Goal: Task Accomplishment & Management: Manage account settings

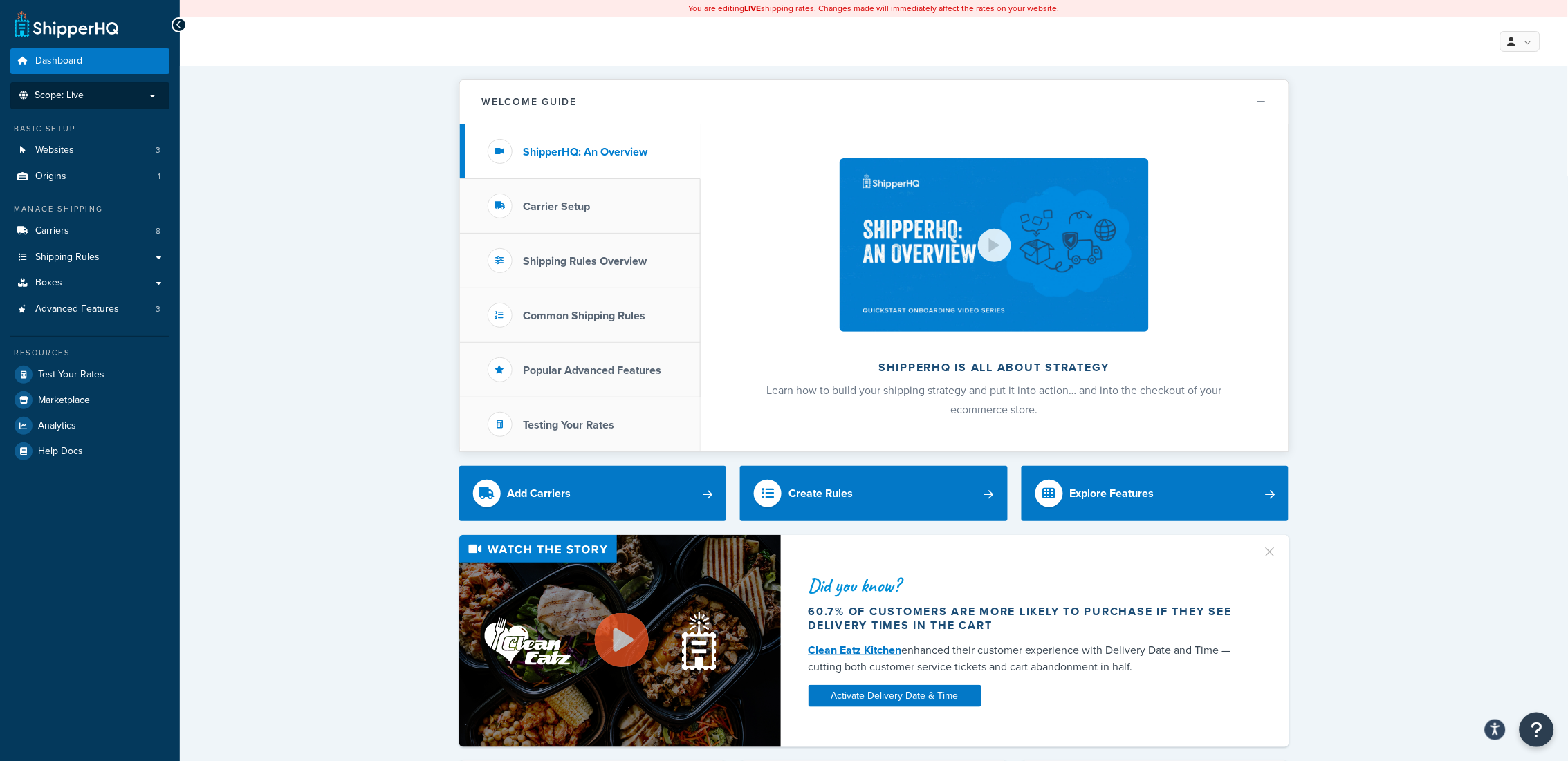
click at [63, 90] on span "Scope: Live" at bounding box center [59, 96] width 49 height 12
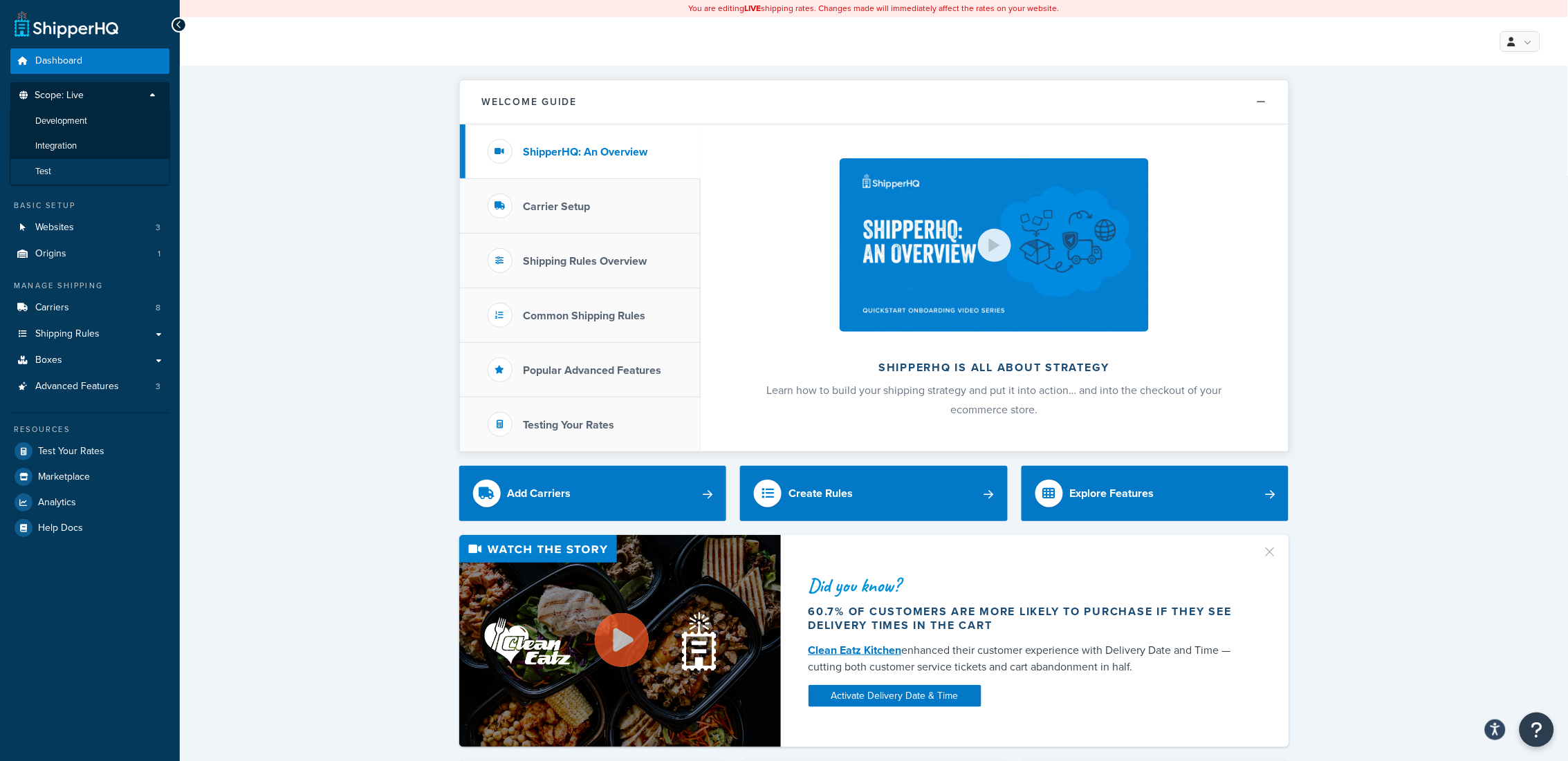
click at [66, 163] on li "Test" at bounding box center [90, 172] width 160 height 25
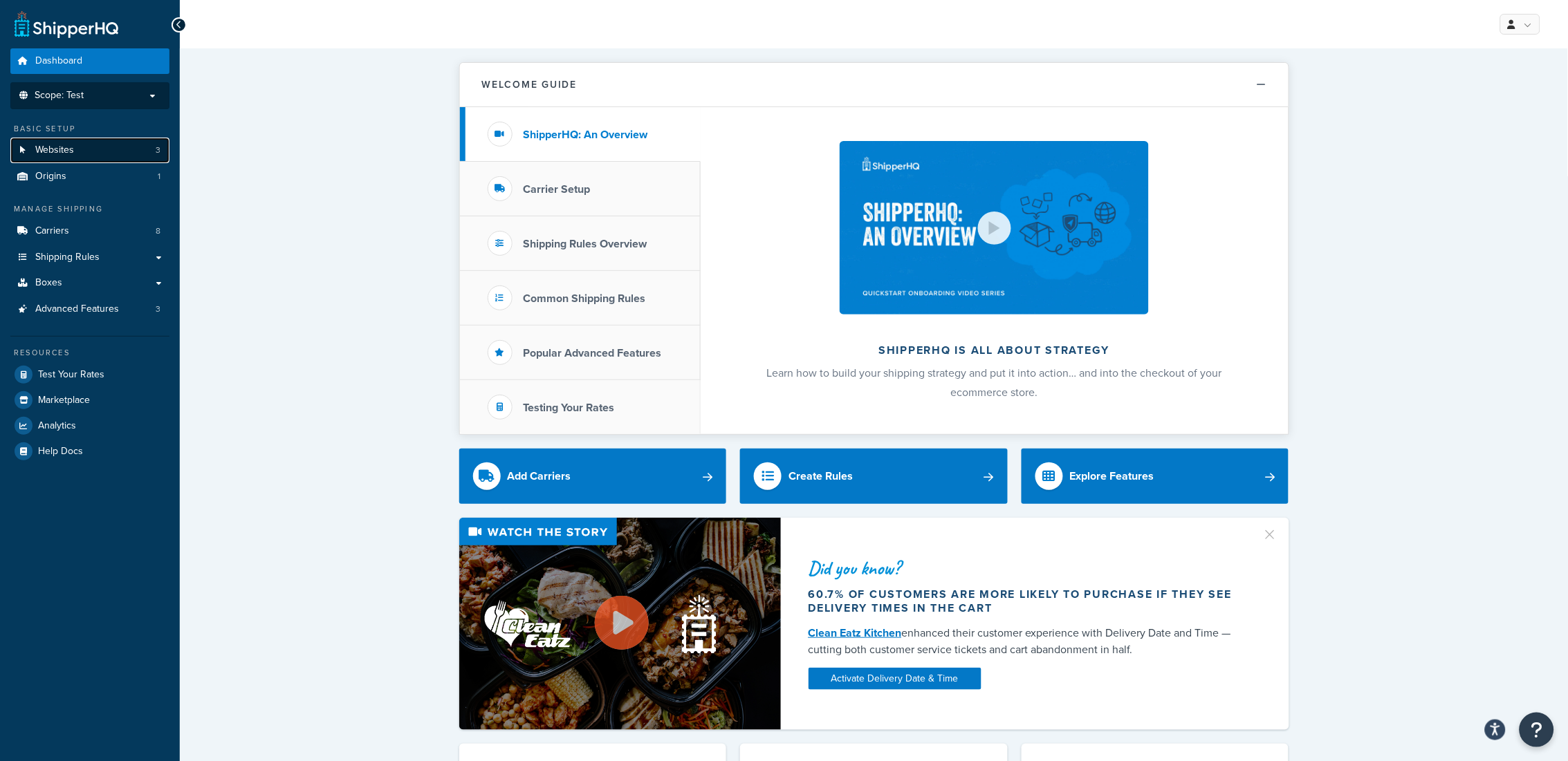
click at [42, 142] on link "Websites 3" at bounding box center [89, 150] width 159 height 25
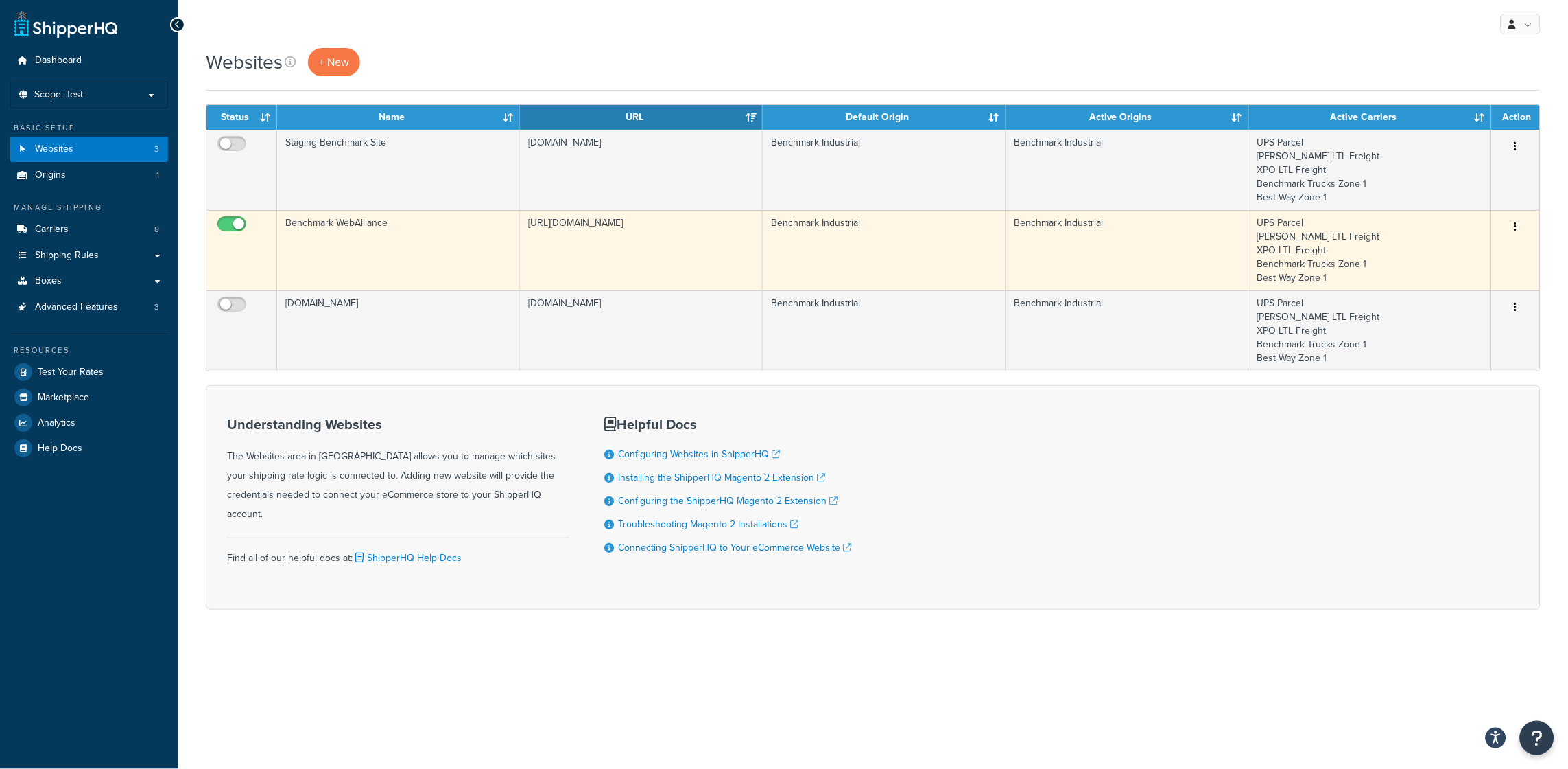
click at [765, 230] on td "Benchmark Industrial" at bounding box center [884, 249] width 243 height 80
click at [1519, 225] on button "button" at bounding box center [1516, 227] width 19 height 22
click at [1451, 248] on link "Edit" at bounding box center [1461, 255] width 108 height 28
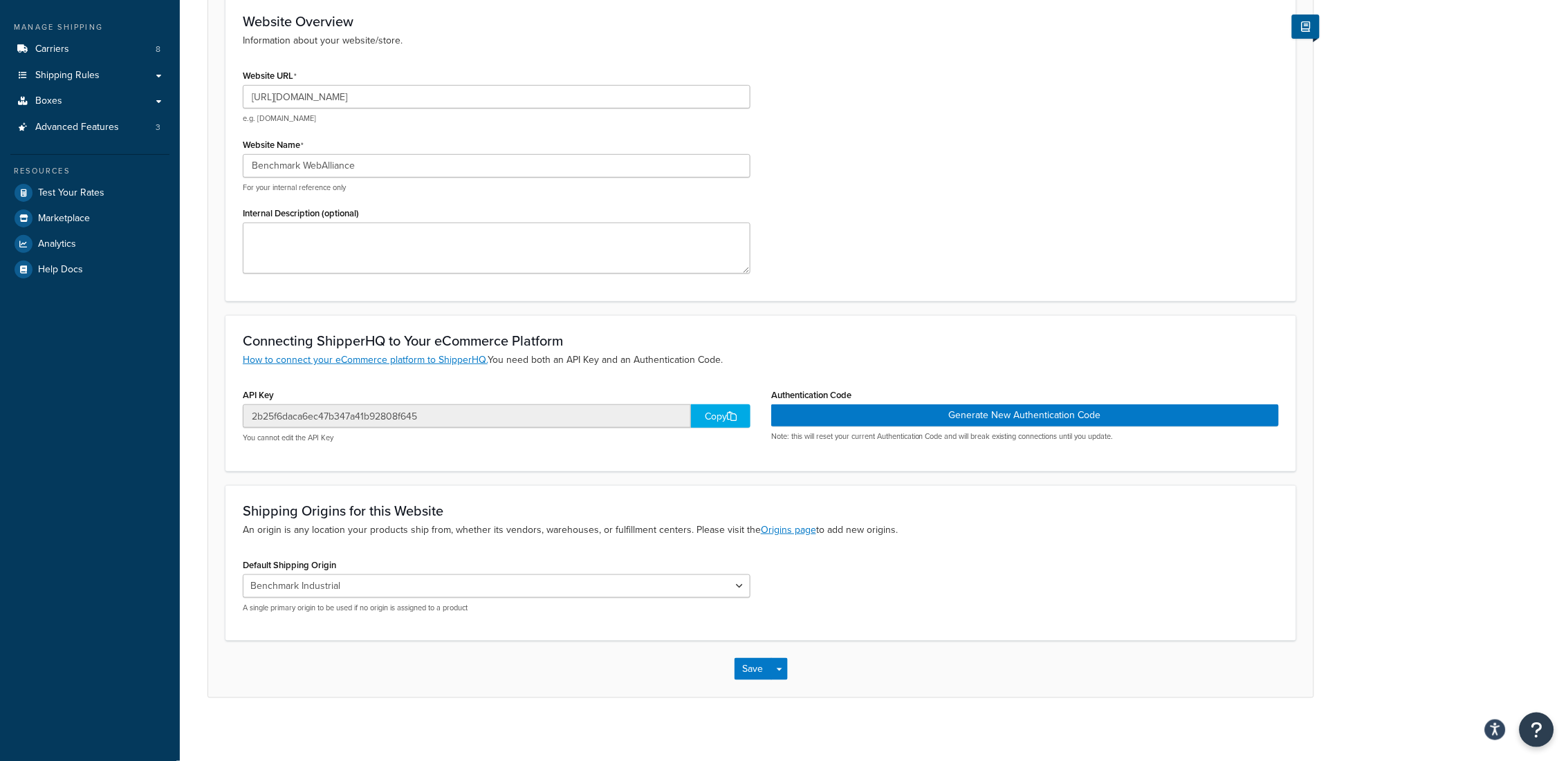
scroll to position [188, 0]
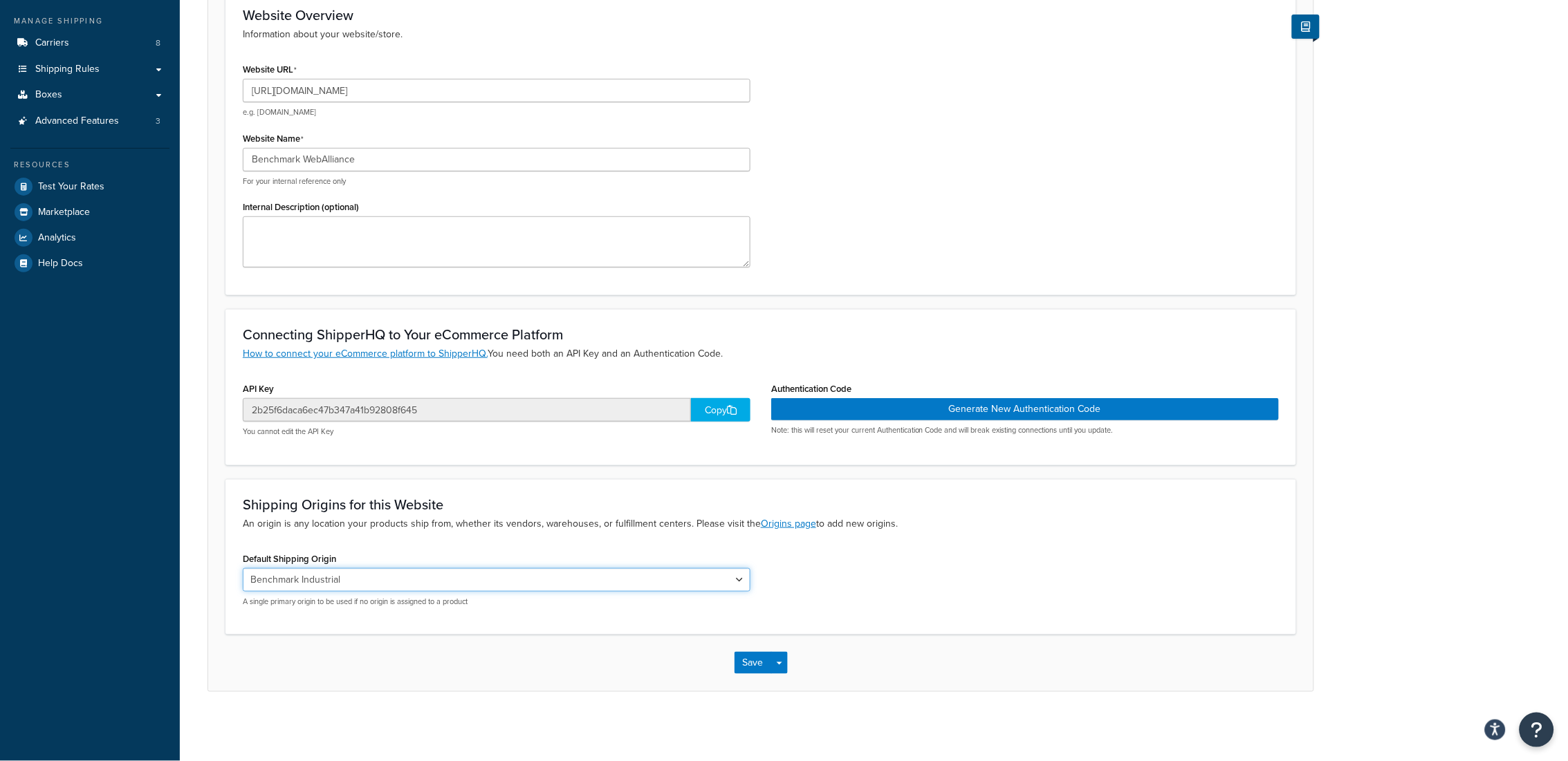
click at [480, 585] on select "Benchmark Industrial" at bounding box center [497, 580] width 508 height 24
click at [473, 580] on select "Benchmark Industrial" at bounding box center [497, 580] width 508 height 24
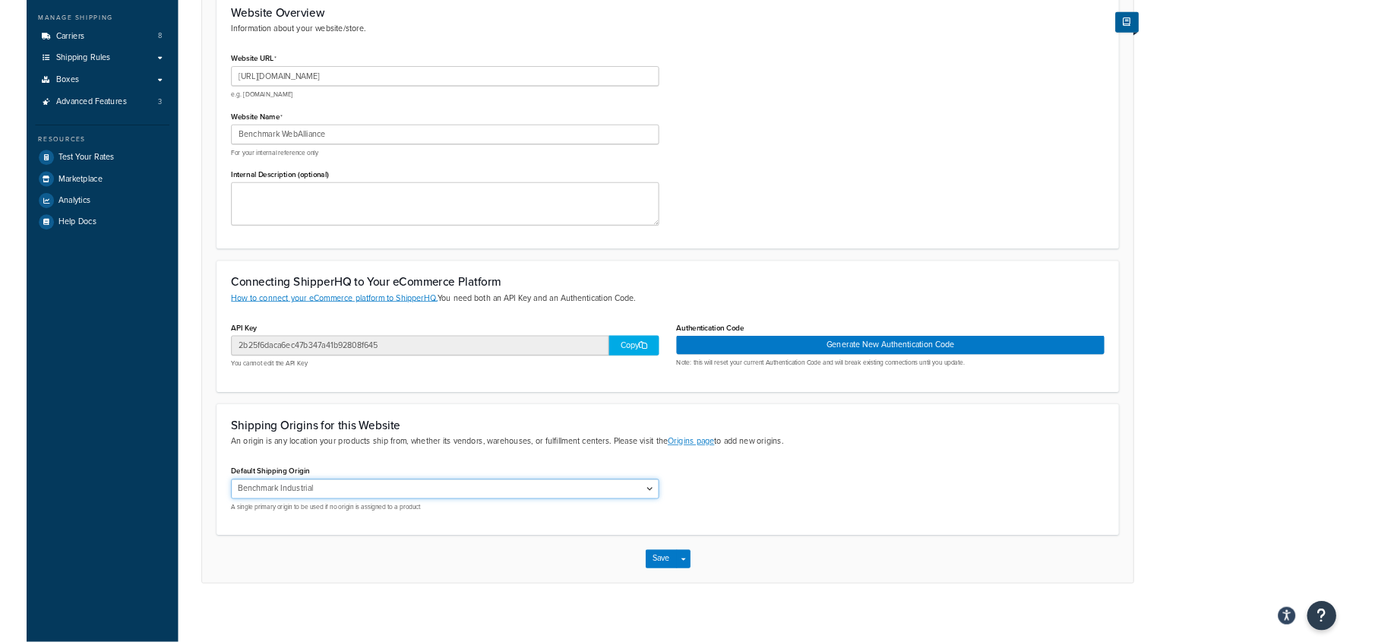
scroll to position [0, 0]
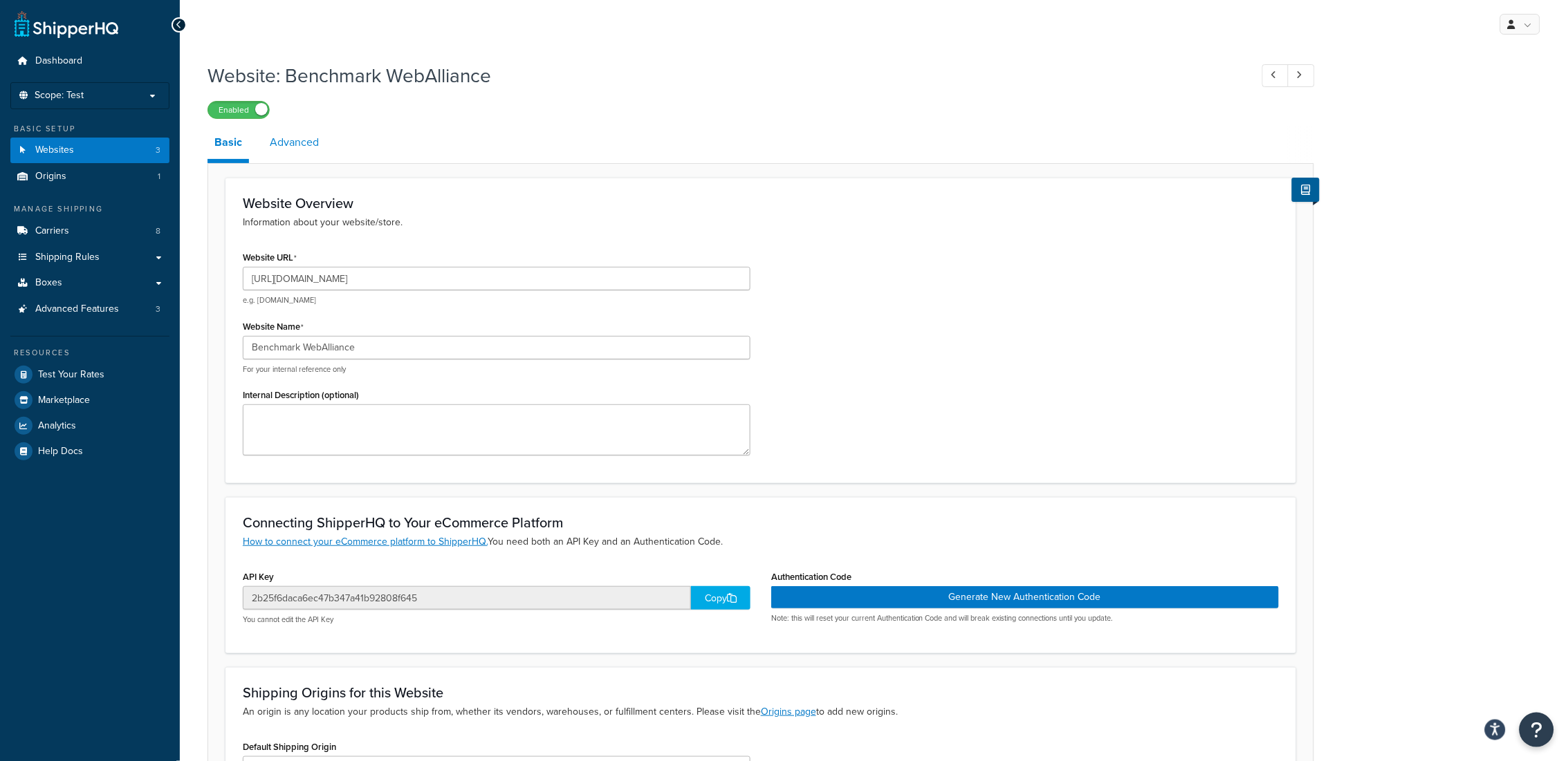
click at [299, 139] on link "Advanced" at bounding box center [294, 142] width 63 height 33
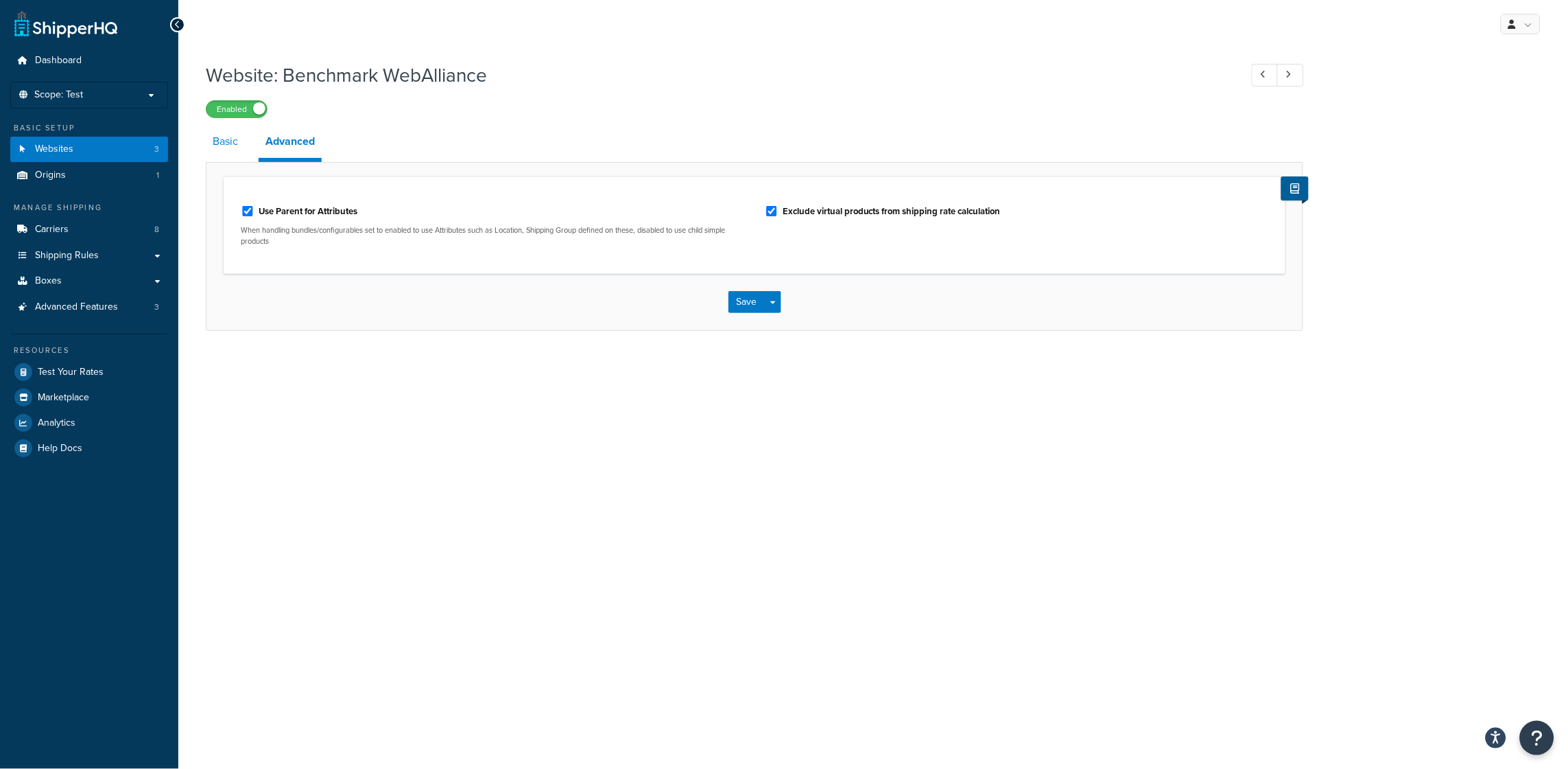
click at [223, 142] on link "Basic" at bounding box center [225, 141] width 39 height 33
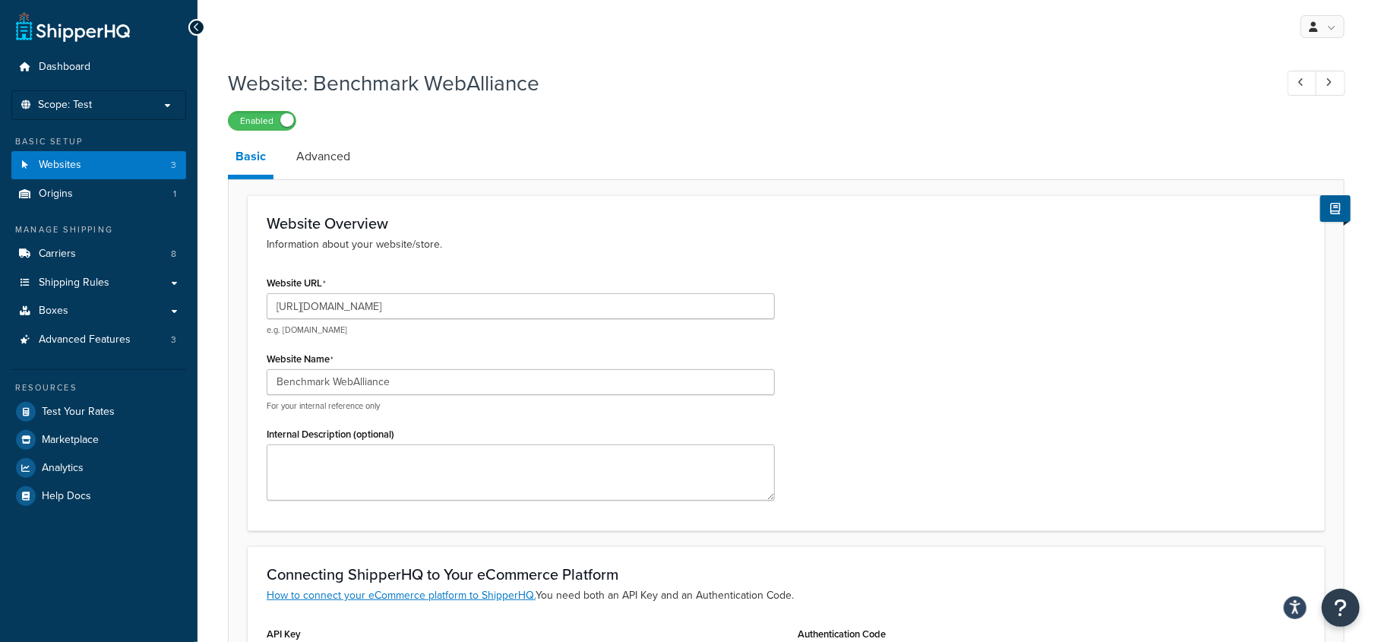
scroll to position [400, 0]
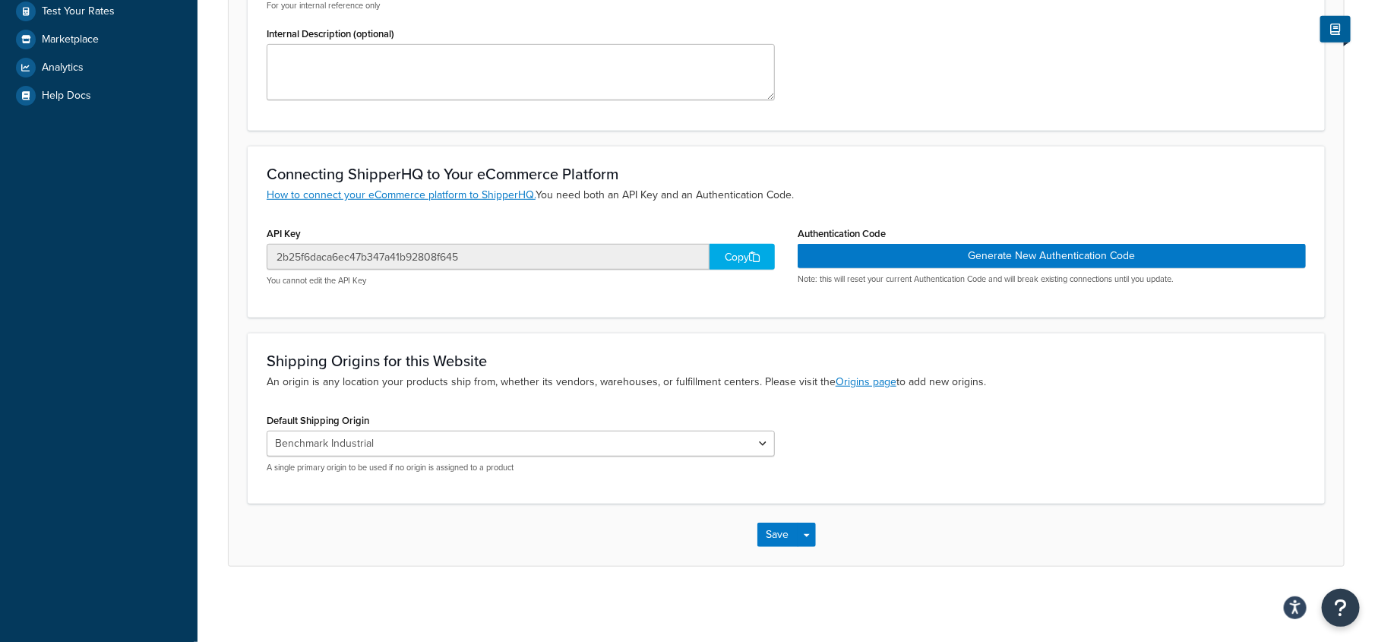
click at [902, 319] on form "Website Overview Information about your website/store. Website URL https://benc…" at bounding box center [786, 180] width 1115 height 771
click at [379, 197] on link "How to connect your eCommerce platform to ShipperHQ." at bounding box center [401, 195] width 269 height 16
click at [1093, 442] on div "Default Shipping Origin Benchmark Industrial A single primary origin to be used…" at bounding box center [786, 446] width 1062 height 75
click at [991, 137] on form "Website Overview Information about your website/store. Website URL https://benc…" at bounding box center [786, 180] width 1115 height 771
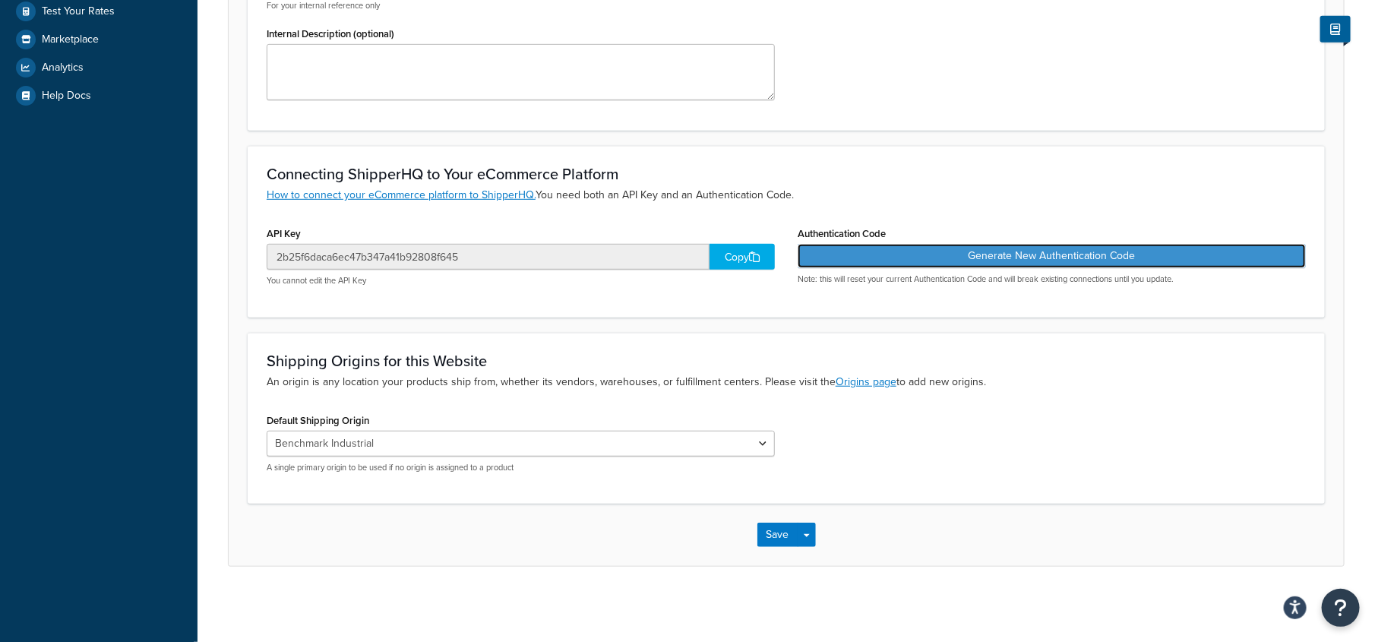
click at [1022, 253] on button "Generate New Authentication Code" at bounding box center [1052, 256] width 508 height 24
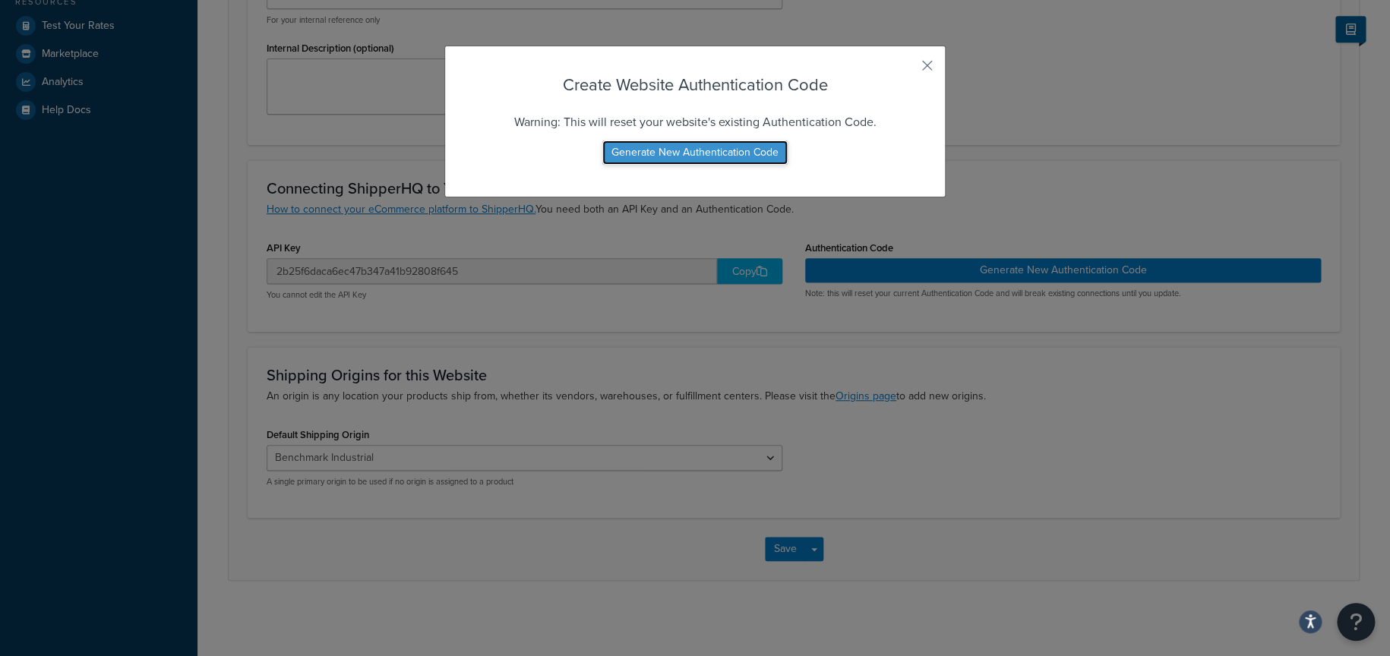
click at [713, 149] on button "Generate New Authentication Code" at bounding box center [694, 153] width 185 height 24
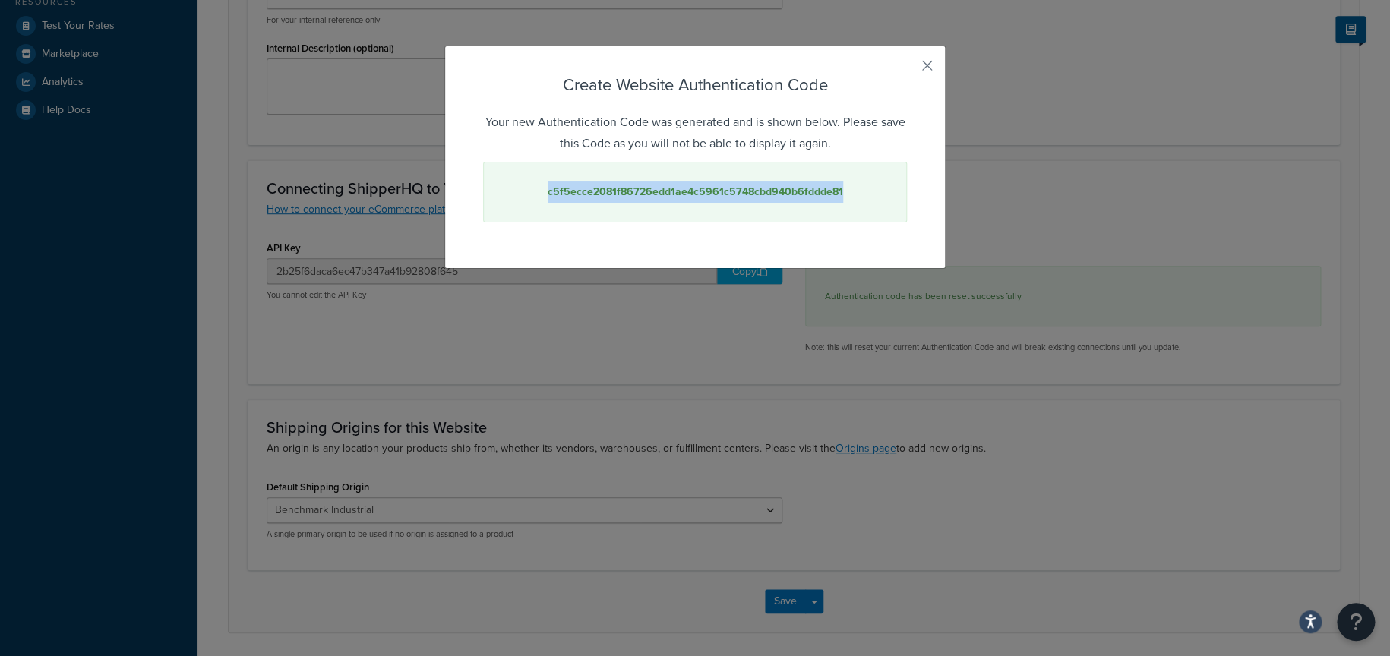
drag, startPoint x: 848, startPoint y: 182, endPoint x: 522, endPoint y: 179, distance: 326.6
click at [522, 179] on div "c5f5ecce2081f86726edd1ae4c5961c5748cbd940b6fddde81" at bounding box center [695, 192] width 424 height 61
copy strong "c5f5ecce2081f86726edd1ae4c5961c5748cbd940b6fddde81"
click at [907, 69] on button "button" at bounding box center [905, 71] width 4 height 4
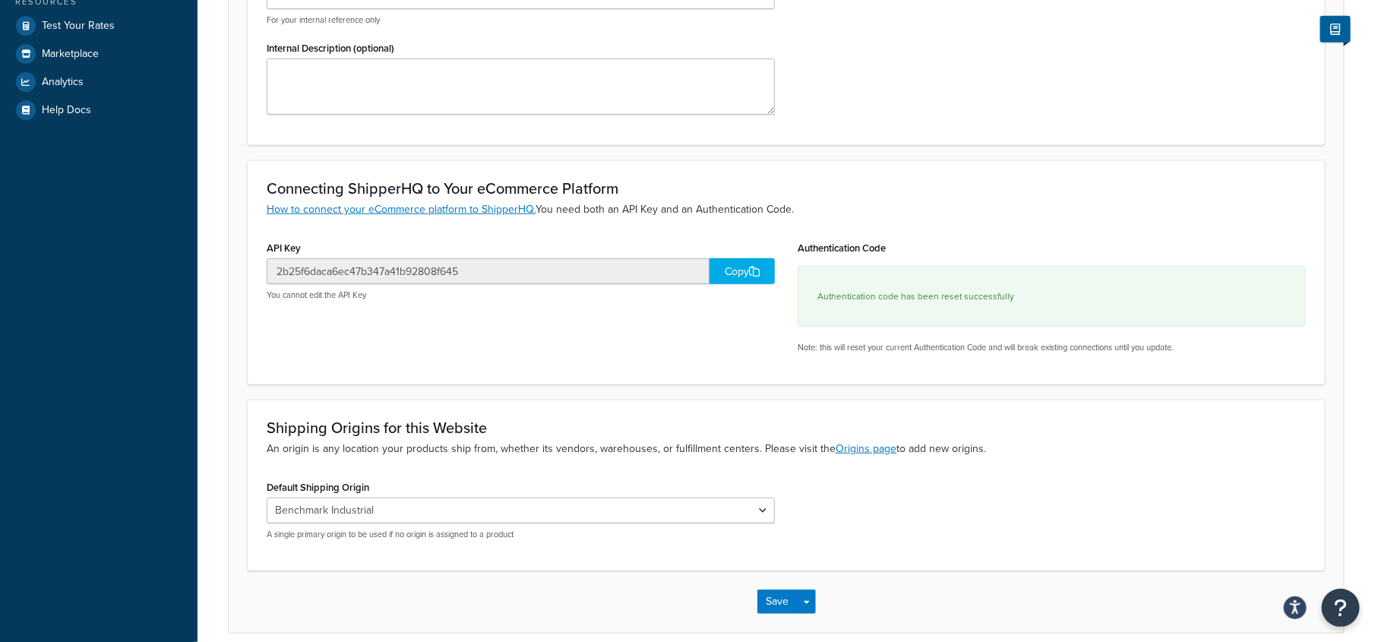
click at [747, 270] on div "Copy" at bounding box center [741, 271] width 65 height 26
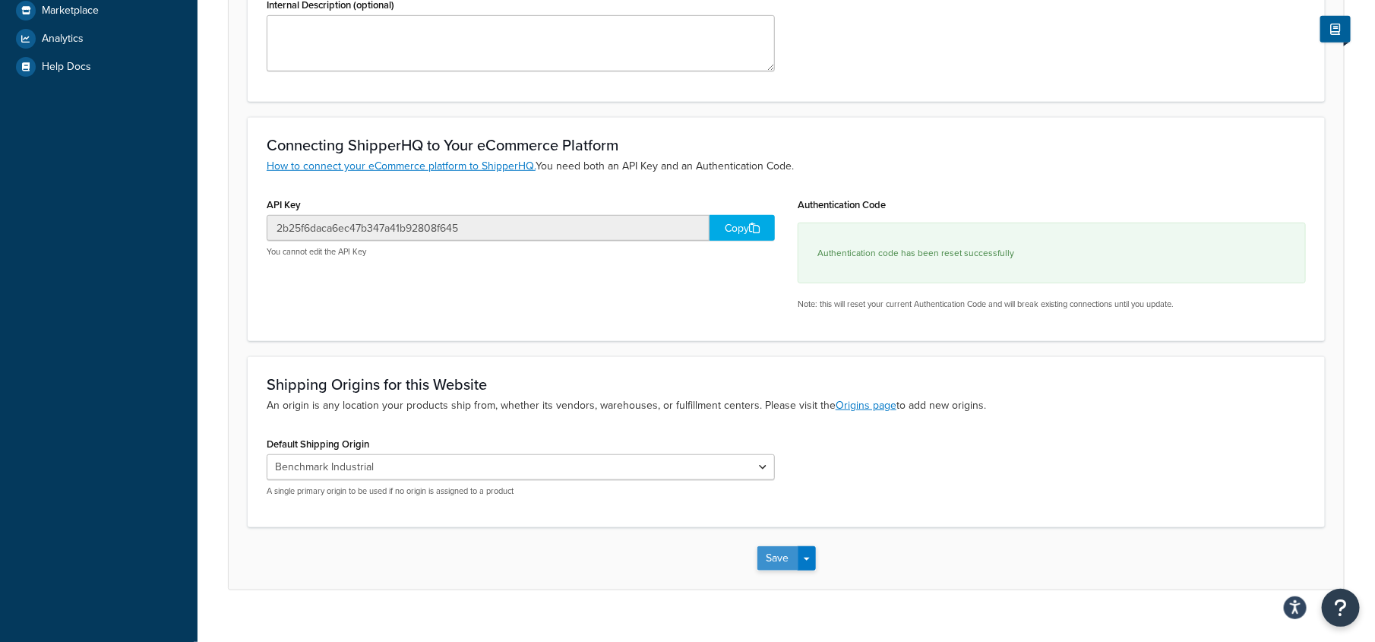
scroll to position [453, 0]
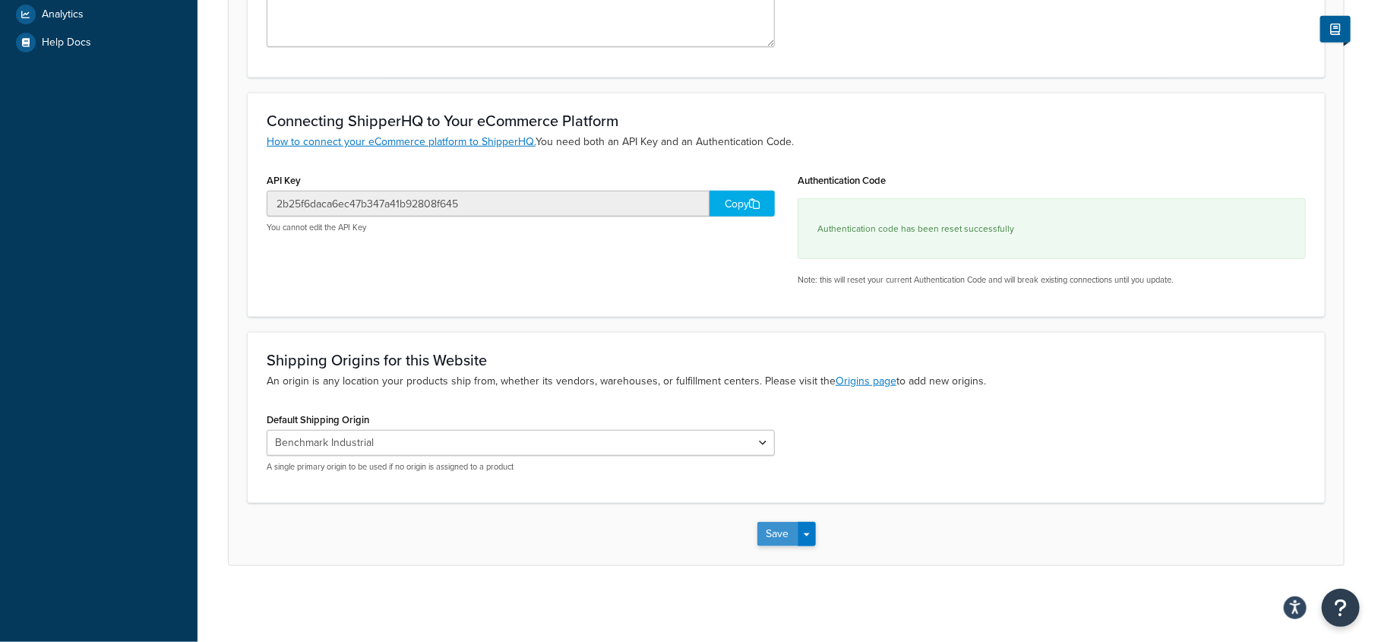
click at [785, 535] on button "Save" at bounding box center [777, 534] width 41 height 24
